Goal: Task Accomplishment & Management: Complete application form

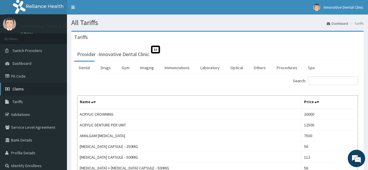
click at [22, 86] on link "Claims" at bounding box center [33, 89] width 67 height 13
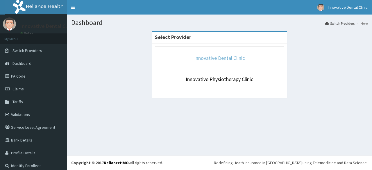
click at [230, 60] on link "Innovative Dental Clinic" at bounding box center [219, 58] width 51 height 7
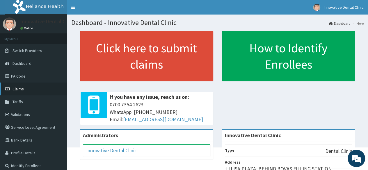
click at [22, 94] on link "Claims" at bounding box center [33, 89] width 67 height 13
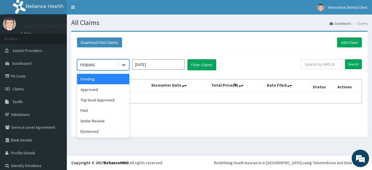
click at [127, 64] on icon at bounding box center [124, 65] width 6 height 6
click at [100, 109] on div "Paid" at bounding box center [103, 110] width 52 height 10
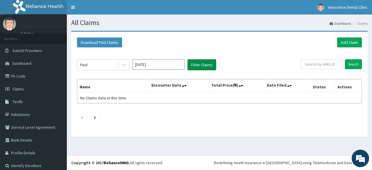
click at [196, 66] on button "Filter Claims" at bounding box center [202, 64] width 29 height 11
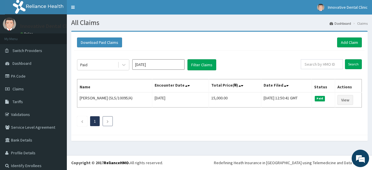
click at [104, 123] on li at bounding box center [108, 121] width 10 height 10
click at [80, 122] on li at bounding box center [82, 121] width 10 height 10
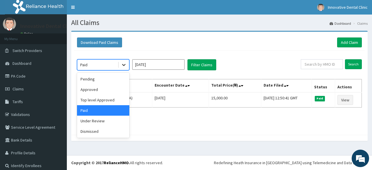
click at [126, 66] on icon at bounding box center [124, 65] width 6 height 6
click at [115, 102] on div "Top level Approved" at bounding box center [103, 100] width 52 height 10
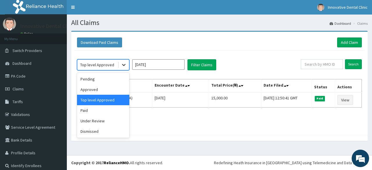
click at [124, 64] on icon at bounding box center [124, 65] width 6 height 6
click at [100, 111] on div "Paid" at bounding box center [103, 110] width 52 height 10
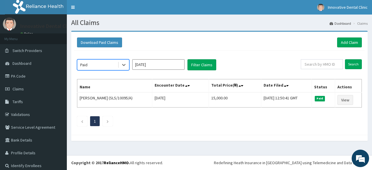
click at [168, 62] on input "Sep 2025" at bounding box center [158, 64] width 52 height 10
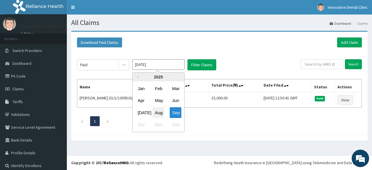
click at [160, 111] on div "Aug" at bounding box center [159, 112] width 12 height 11
type input "Aug 2025"
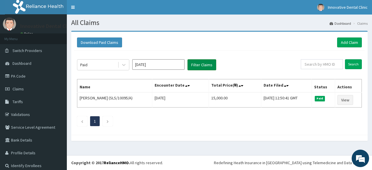
click at [199, 64] on button "Filter Claims" at bounding box center [202, 64] width 29 height 11
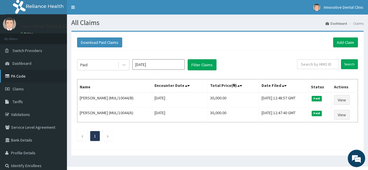
click at [27, 77] on link "PA Code" at bounding box center [33, 76] width 67 height 13
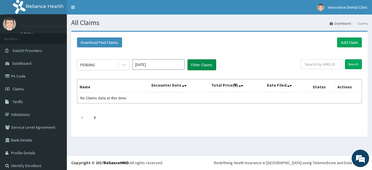
click at [208, 66] on button "Filter Claims" at bounding box center [202, 64] width 29 height 11
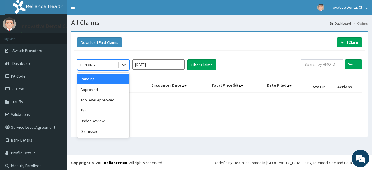
click at [125, 65] on icon at bounding box center [124, 65] width 6 height 6
click at [112, 100] on div "Top level Approved" at bounding box center [103, 100] width 52 height 10
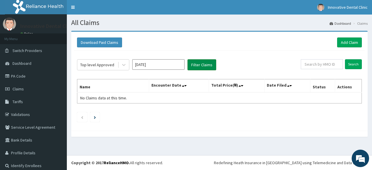
click at [208, 65] on button "Filter Claims" at bounding box center [202, 64] width 29 height 11
click at [118, 65] on span at bounding box center [118, 65] width 0 height 6
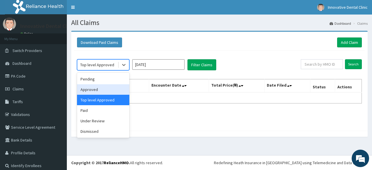
click at [108, 94] on div "Approved" at bounding box center [103, 89] width 52 height 10
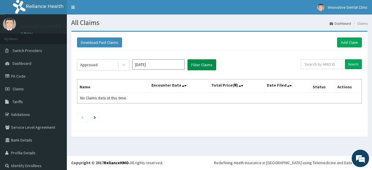
click at [207, 66] on button "Filter Claims" at bounding box center [202, 64] width 29 height 11
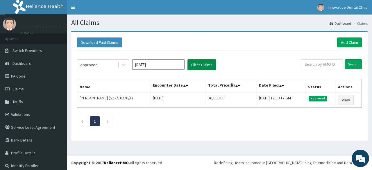
click at [207, 66] on button "Filter Claims" at bounding box center [202, 64] width 29 height 11
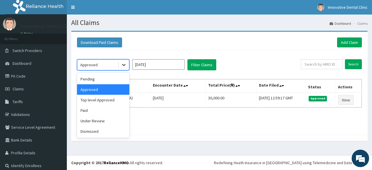
click at [128, 62] on div at bounding box center [124, 65] width 10 height 10
click at [104, 122] on div "Under Review" at bounding box center [103, 121] width 52 height 10
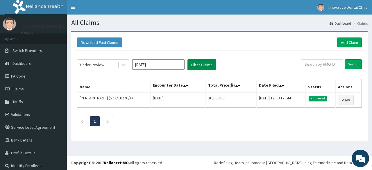
click at [201, 62] on button "Filter Claims" at bounding box center [202, 64] width 29 height 11
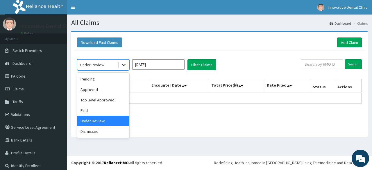
click at [125, 63] on icon at bounding box center [124, 65] width 6 height 6
click at [102, 133] on div "Dismissed" at bounding box center [103, 131] width 52 height 10
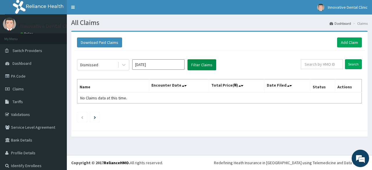
click at [200, 65] on button "Filter Claims" at bounding box center [202, 64] width 29 height 11
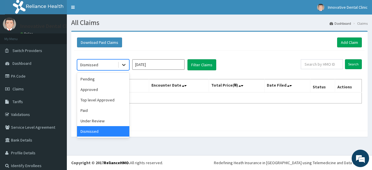
click at [125, 64] on icon at bounding box center [123, 65] width 3 height 2
click at [106, 102] on div "Top level Approved" at bounding box center [103, 100] width 52 height 10
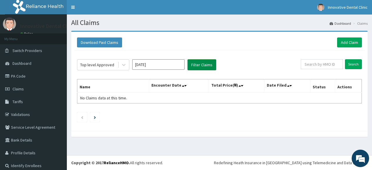
click at [214, 66] on button "Filter Claims" at bounding box center [202, 64] width 29 height 11
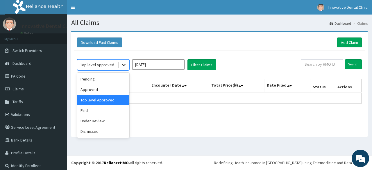
click at [122, 66] on icon at bounding box center [124, 65] width 6 height 6
click at [105, 92] on div "Approved" at bounding box center [103, 89] width 52 height 10
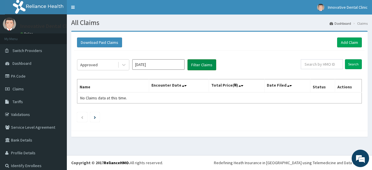
click at [202, 61] on button "Filter Claims" at bounding box center [202, 64] width 29 height 11
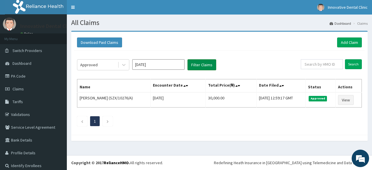
click at [202, 61] on button "Filter Claims" at bounding box center [202, 64] width 29 height 11
click at [106, 117] on li at bounding box center [108, 121] width 10 height 10
click at [130, 64] on div "Approved Sep 2025 Filter Claims" at bounding box center [189, 64] width 224 height 11
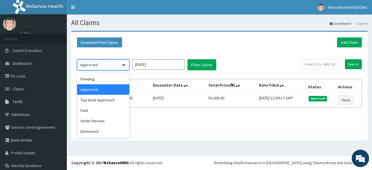
click at [127, 64] on icon at bounding box center [124, 65] width 6 height 6
click at [109, 113] on div "Paid" at bounding box center [103, 110] width 52 height 10
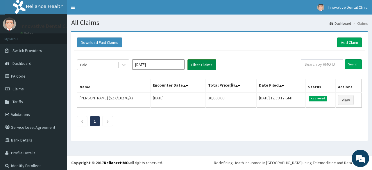
click at [207, 66] on button "Filter Claims" at bounding box center [202, 64] width 29 height 11
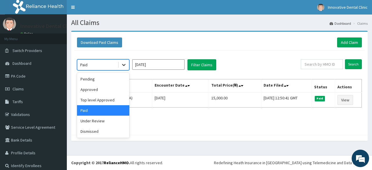
click at [125, 63] on icon at bounding box center [124, 65] width 6 height 6
click at [96, 84] on div "Pending" at bounding box center [103, 79] width 52 height 10
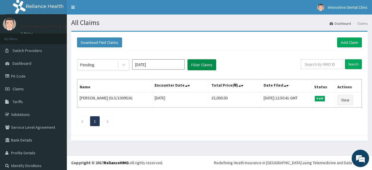
click at [199, 64] on button "Filter Claims" at bounding box center [202, 64] width 29 height 11
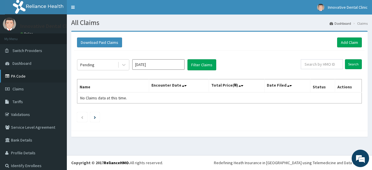
click at [32, 81] on link "PA Code" at bounding box center [33, 76] width 67 height 13
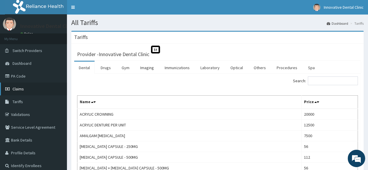
click at [38, 89] on link "Claims" at bounding box center [33, 89] width 67 height 13
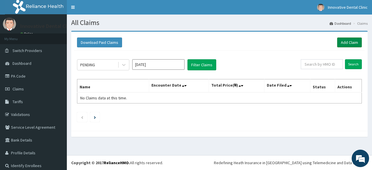
click at [351, 40] on link "Add Claim" at bounding box center [349, 43] width 25 height 10
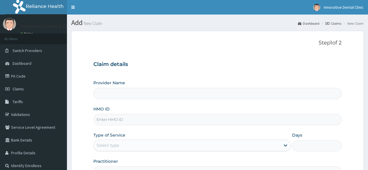
type input "Innovative Dental Clinic"
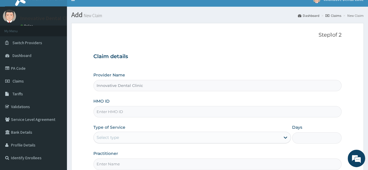
scroll to position [9, 0]
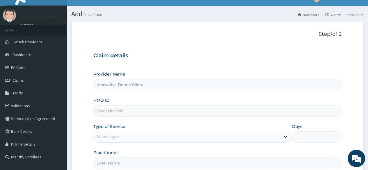
click at [210, 84] on input "Innovative Dental Clinic" at bounding box center [217, 84] width 248 height 11
click at [122, 114] on input "HMO ID" at bounding box center [217, 110] width 248 height 11
type input "NEL/10087/C"
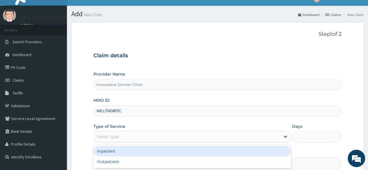
click at [116, 136] on div "Select type" at bounding box center [108, 137] width 22 height 6
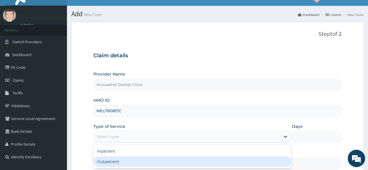
click at [120, 166] on div "Outpatient" at bounding box center [192, 162] width 198 height 10
type input "1"
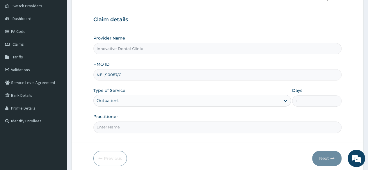
scroll to position [49, 0]
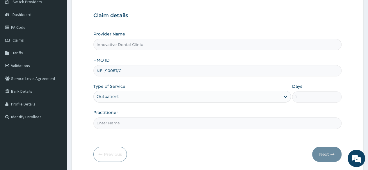
click at [170, 122] on input "Practitioner" at bounding box center [217, 123] width 248 height 11
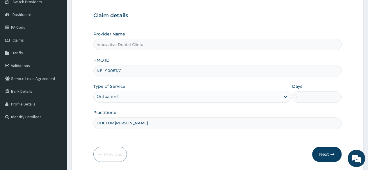
type input "DOCTOR ANDREW"
click at [320, 154] on button "Next" at bounding box center [326, 154] width 29 height 15
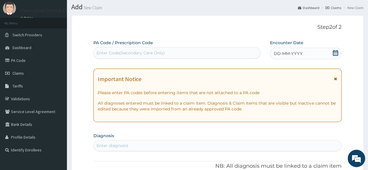
scroll to position [0, 0]
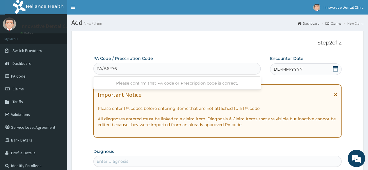
type input "PA/B6F766"
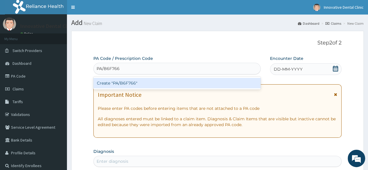
click at [176, 83] on div "Create "PA/B6F766"" at bounding box center [176, 83] width 167 height 10
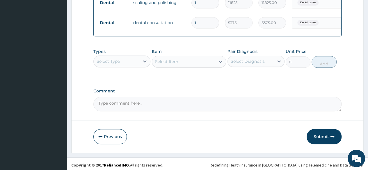
scroll to position [261, 0]
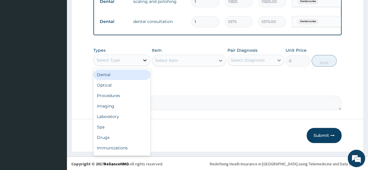
click at [143, 63] on icon at bounding box center [145, 60] width 6 height 6
click at [126, 79] on div "Dental" at bounding box center [121, 75] width 57 height 10
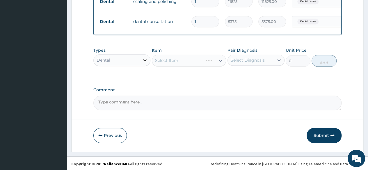
click at [145, 61] on icon at bounding box center [144, 60] width 3 height 2
click at [186, 101] on textarea "Comment" at bounding box center [217, 103] width 248 height 15
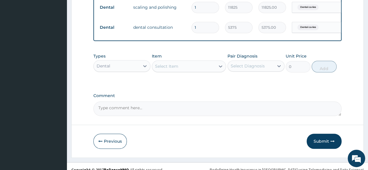
scroll to position [265, 0]
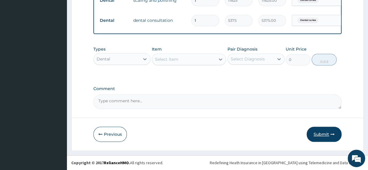
click at [327, 133] on button "Submit" at bounding box center [324, 134] width 35 height 15
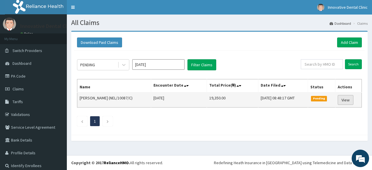
click at [352, 100] on link "View" at bounding box center [346, 100] width 16 height 10
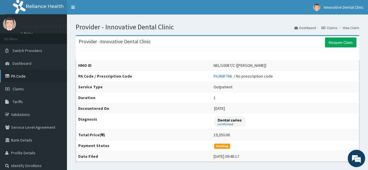
click at [35, 79] on link "PA Code" at bounding box center [33, 76] width 67 height 13
